Goal: Information Seeking & Learning: Check status

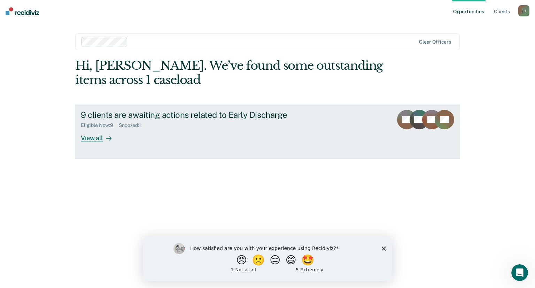
click at [97, 138] on div "View all" at bounding box center [100, 135] width 39 height 14
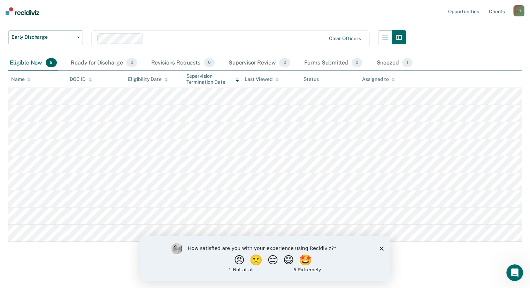
scroll to position [47, 0]
